Goal: Information Seeking & Learning: Learn about a topic

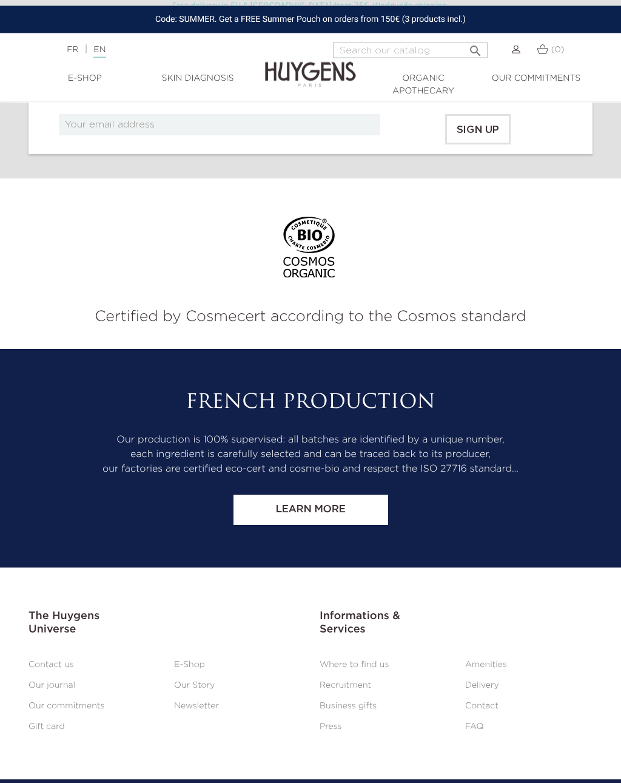
scroll to position [4713, 0]
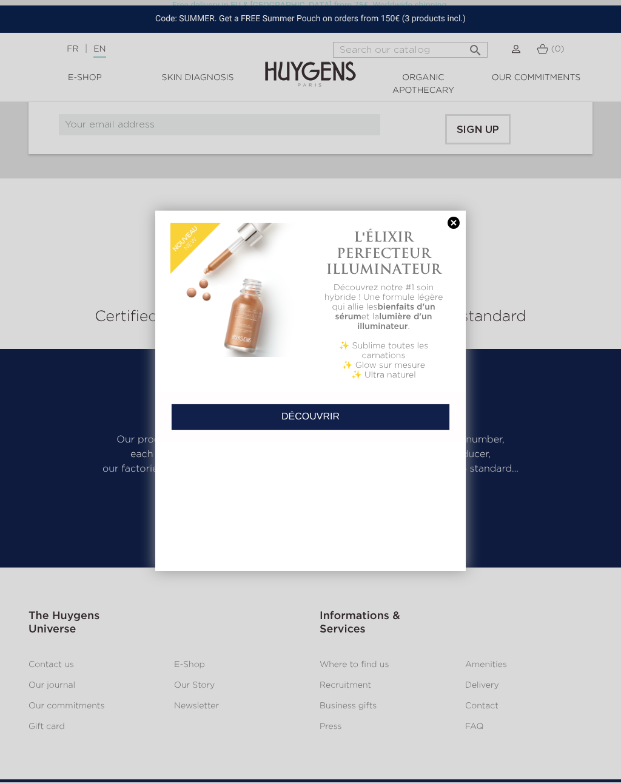
click at [64, 680] on div at bounding box center [310, 391] width 621 height 783
click at [461, 223] on link at bounding box center [453, 223] width 17 height 13
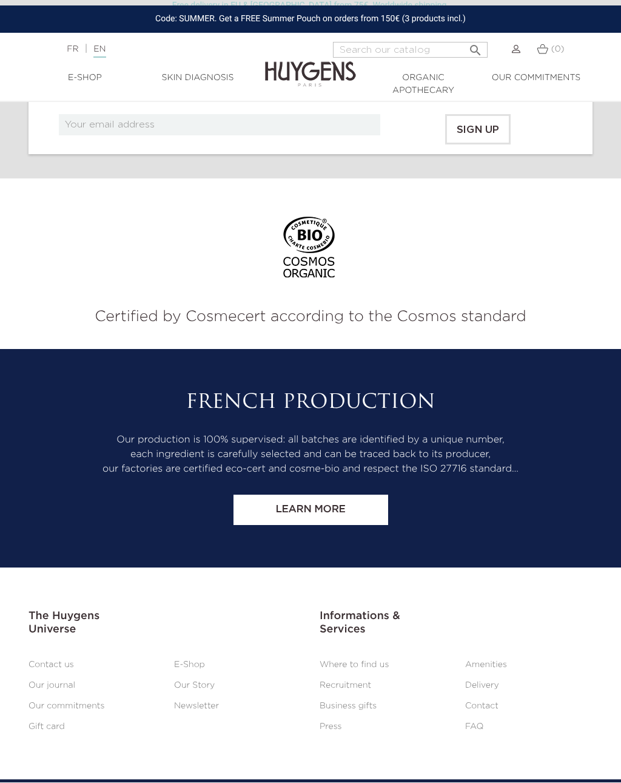
click at [59, 681] on link "Our journal" at bounding box center [52, 685] width 47 height 8
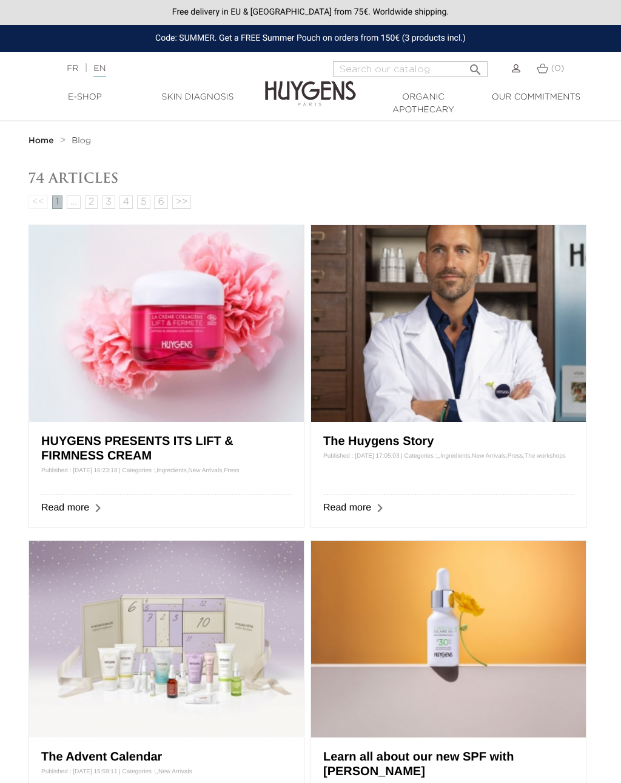
click at [529, 437] on h3 "The Huygens Story Published : 11/20/2024 17:05:03 | Categories : , , Ingredient…" at bounding box center [448, 464] width 251 height 61
click at [361, 508] on link "Read more" at bounding box center [347, 507] width 48 height 10
click at [315, 92] on img at bounding box center [310, 84] width 91 height 47
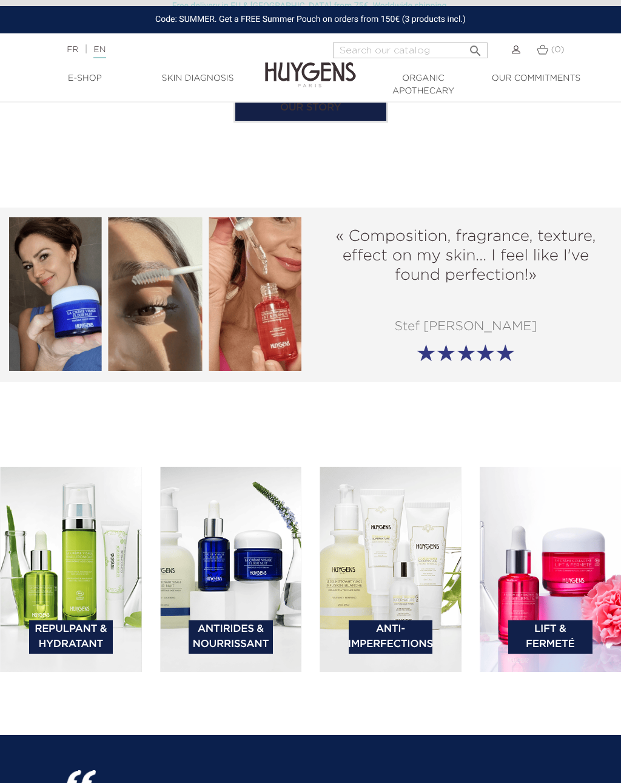
scroll to position [1536, 0]
